Goal: Use online tool/utility: Use online tool/utility

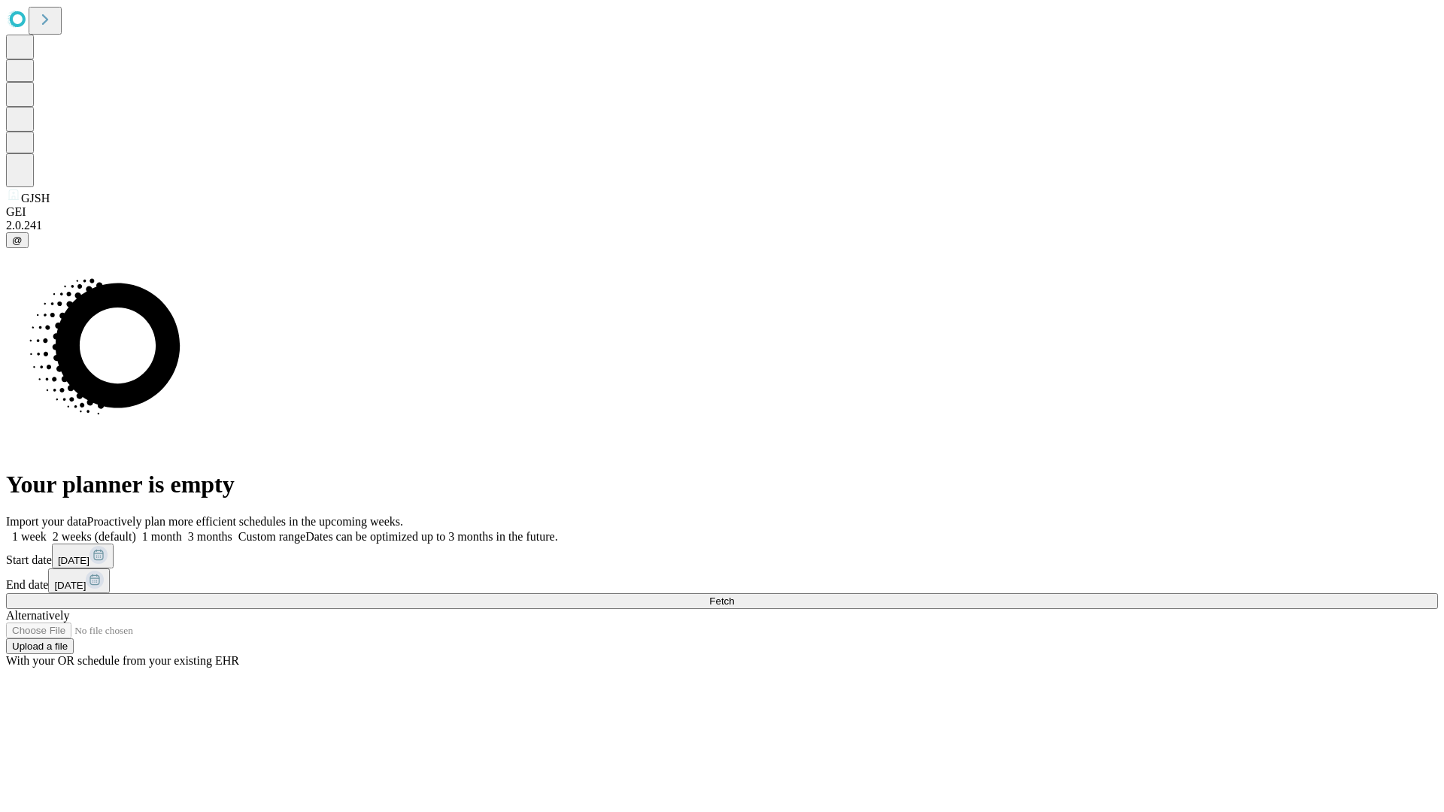
click at [734, 596] on span "Fetch" at bounding box center [721, 601] width 25 height 11
